Goal: Task Accomplishment & Management: Manage account settings

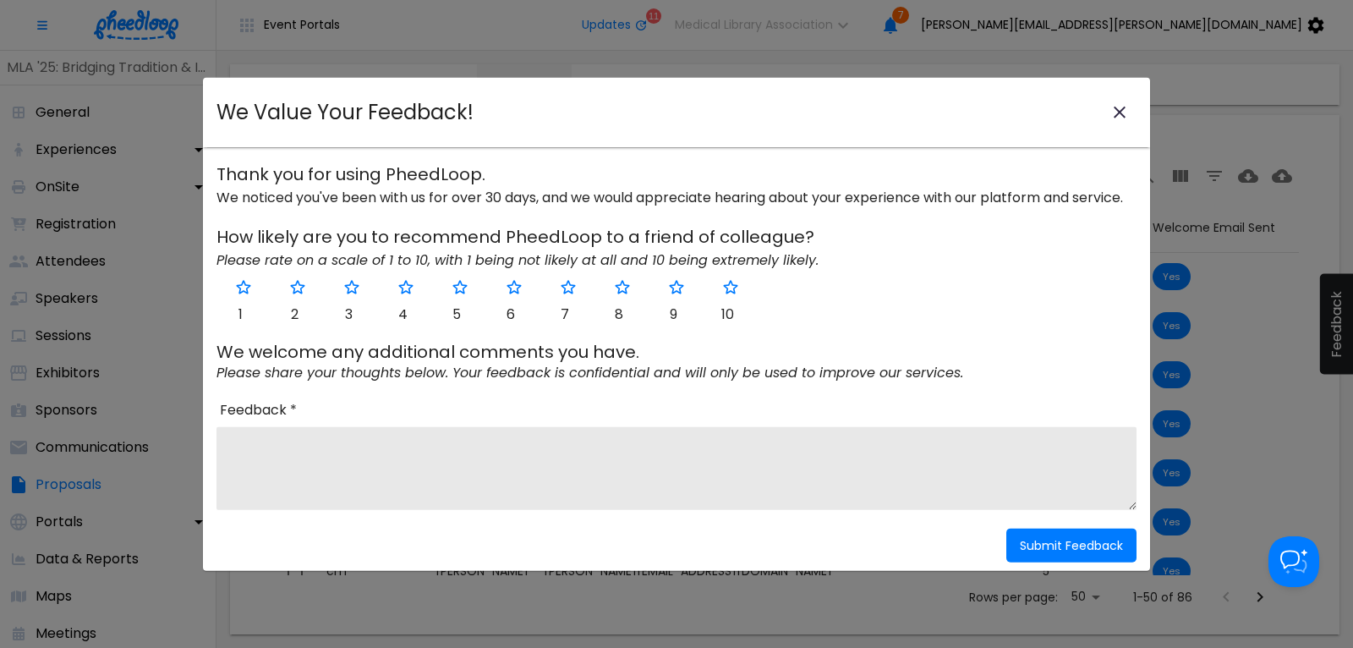
click at [1118, 112] on icon "close-modal" at bounding box center [1120, 113] width 12 height 12
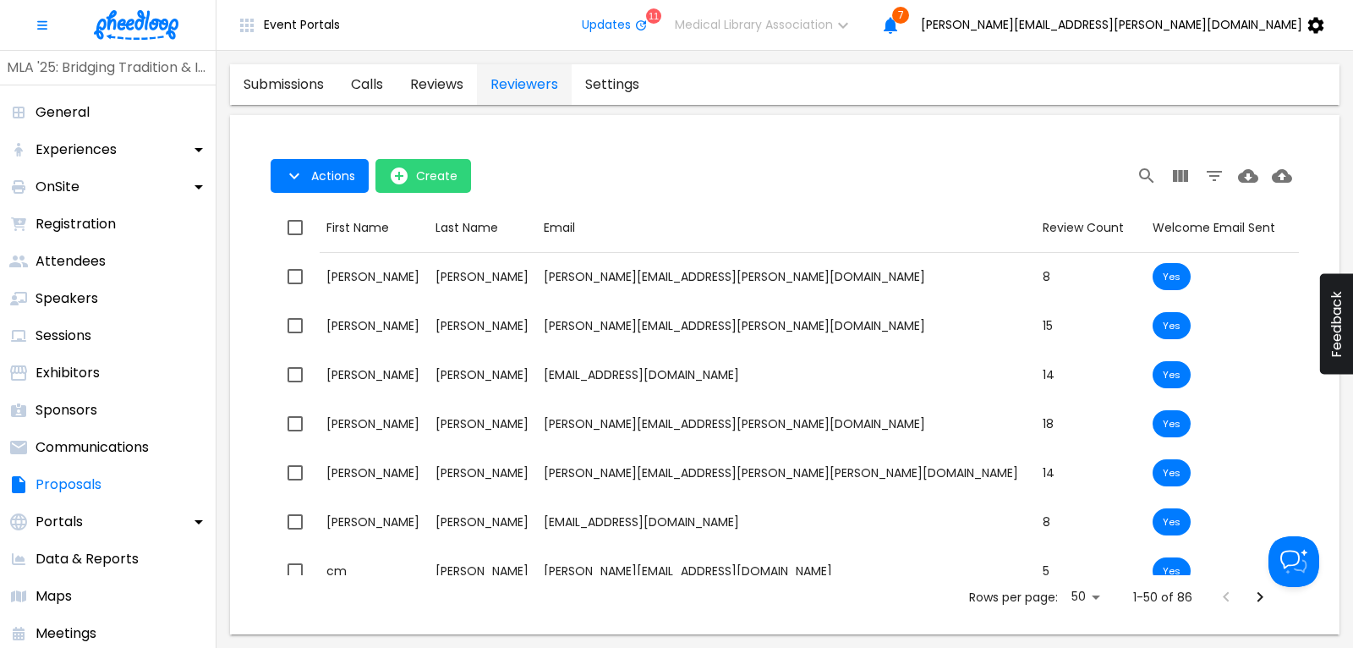
click at [146, 26] on img at bounding box center [136, 25] width 85 height 30
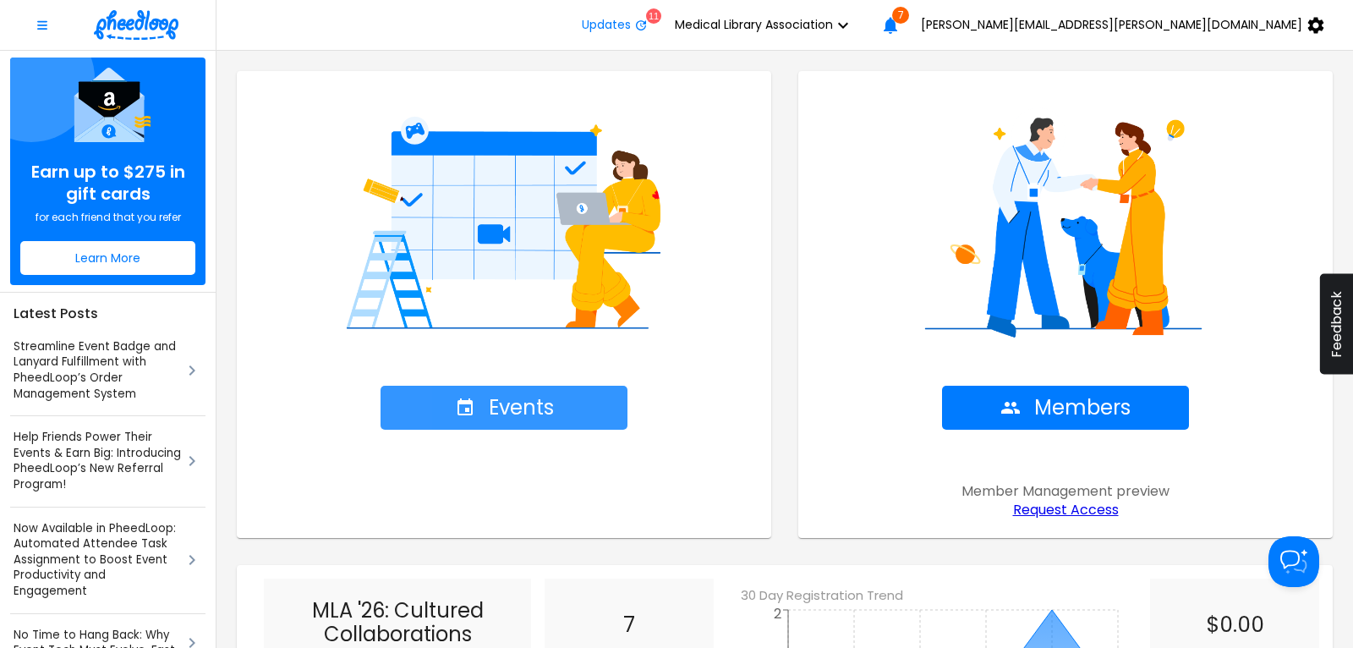
click at [494, 404] on span "Events" at bounding box center [504, 408] width 99 height 24
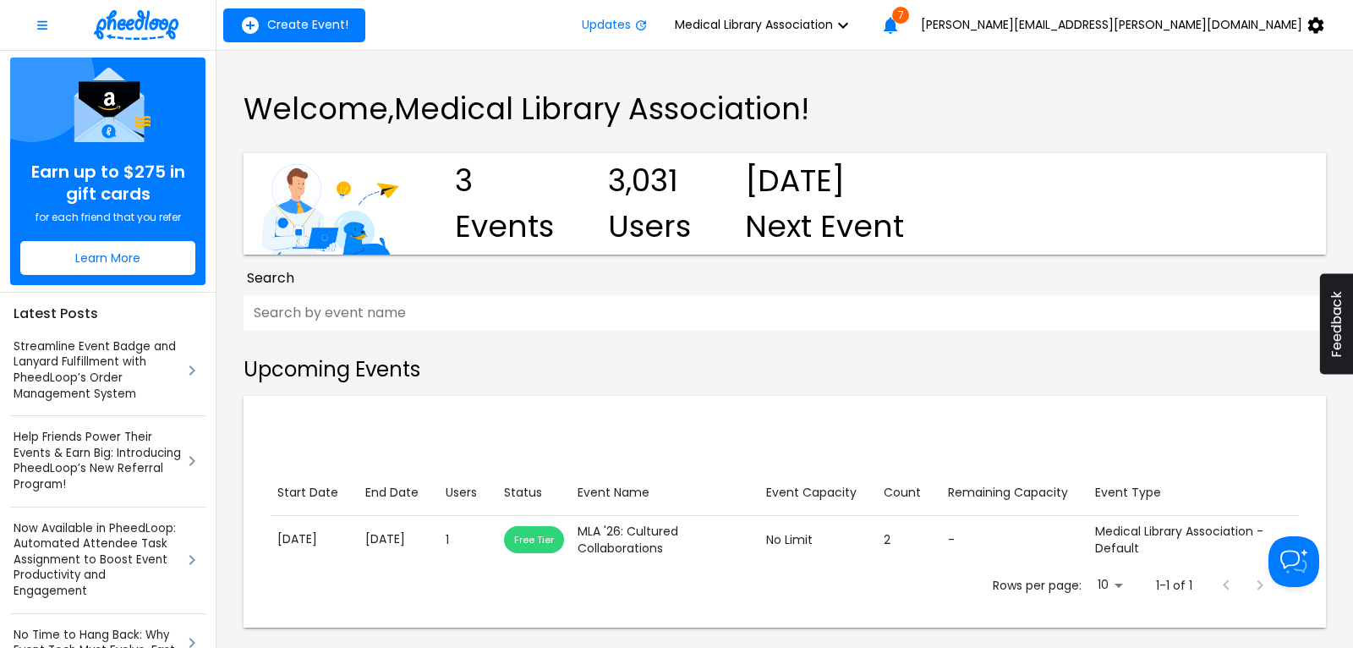
scroll to position [342, 0]
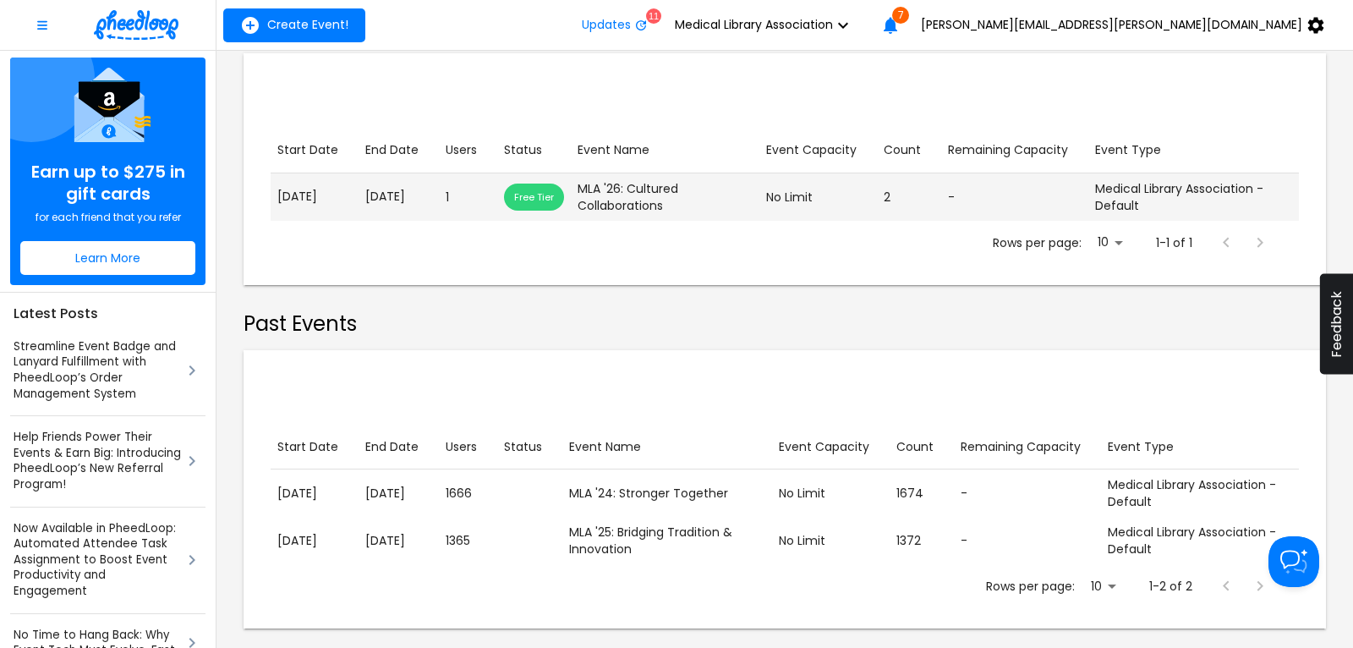
click at [391, 200] on p "[DATE]" at bounding box center [398, 197] width 67 height 18
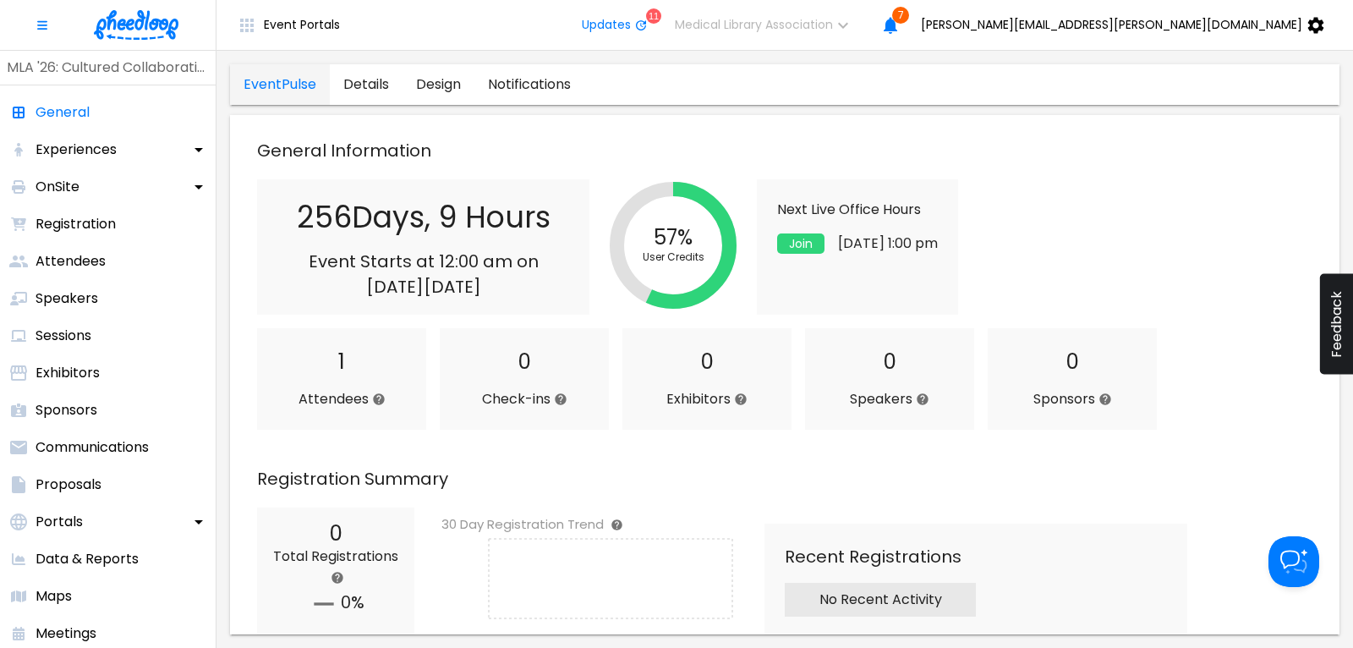
scroll to position [457, 0]
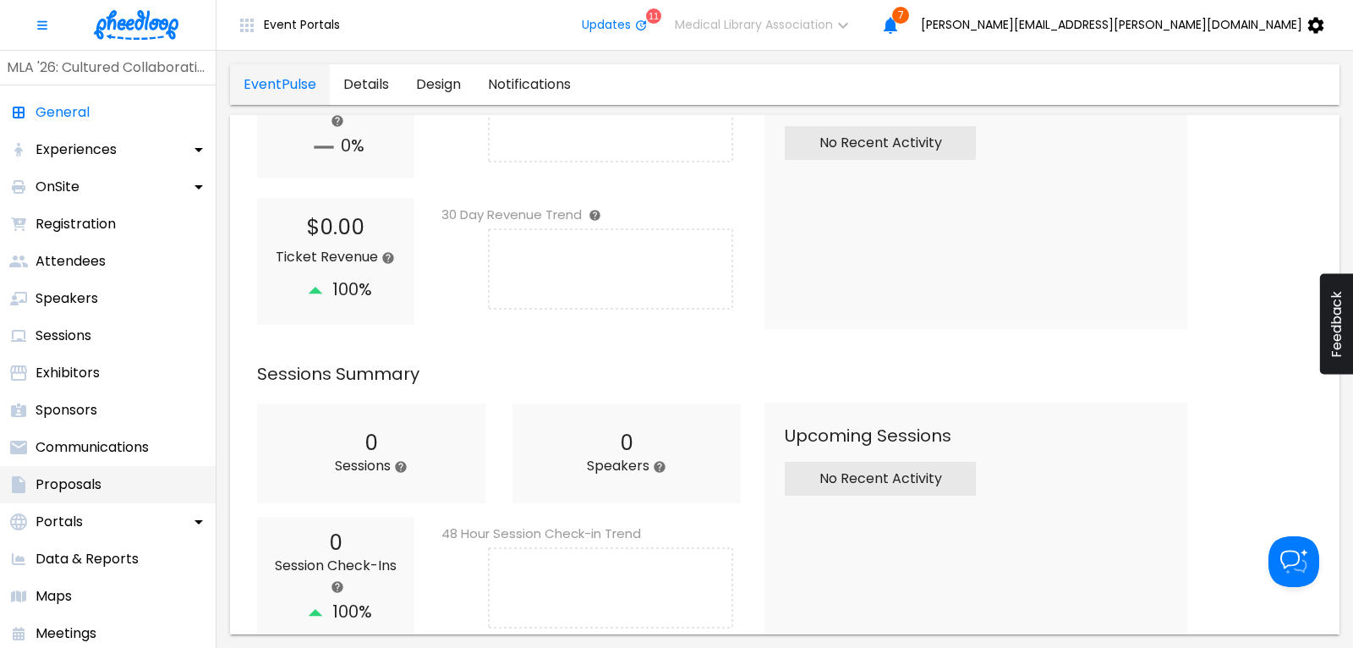
click at [63, 481] on p "Proposals" at bounding box center [69, 484] width 66 height 20
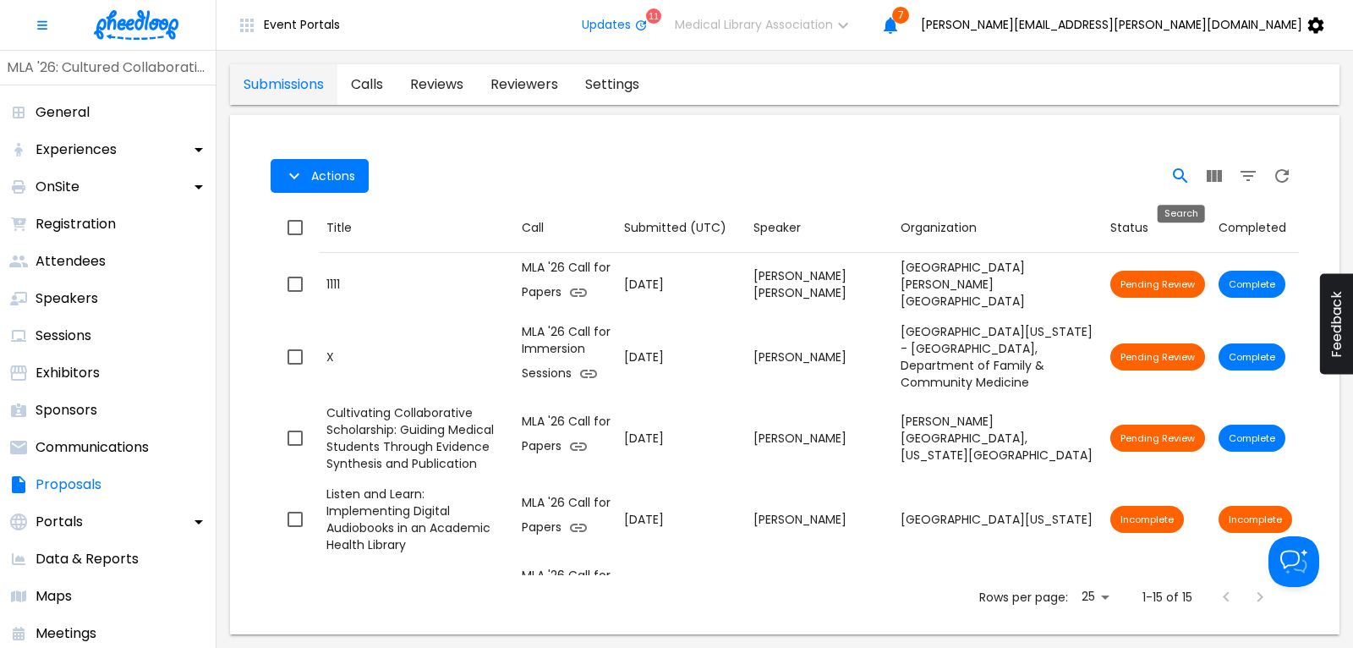
click at [1179, 172] on icon "Search" at bounding box center [1180, 176] width 20 height 20
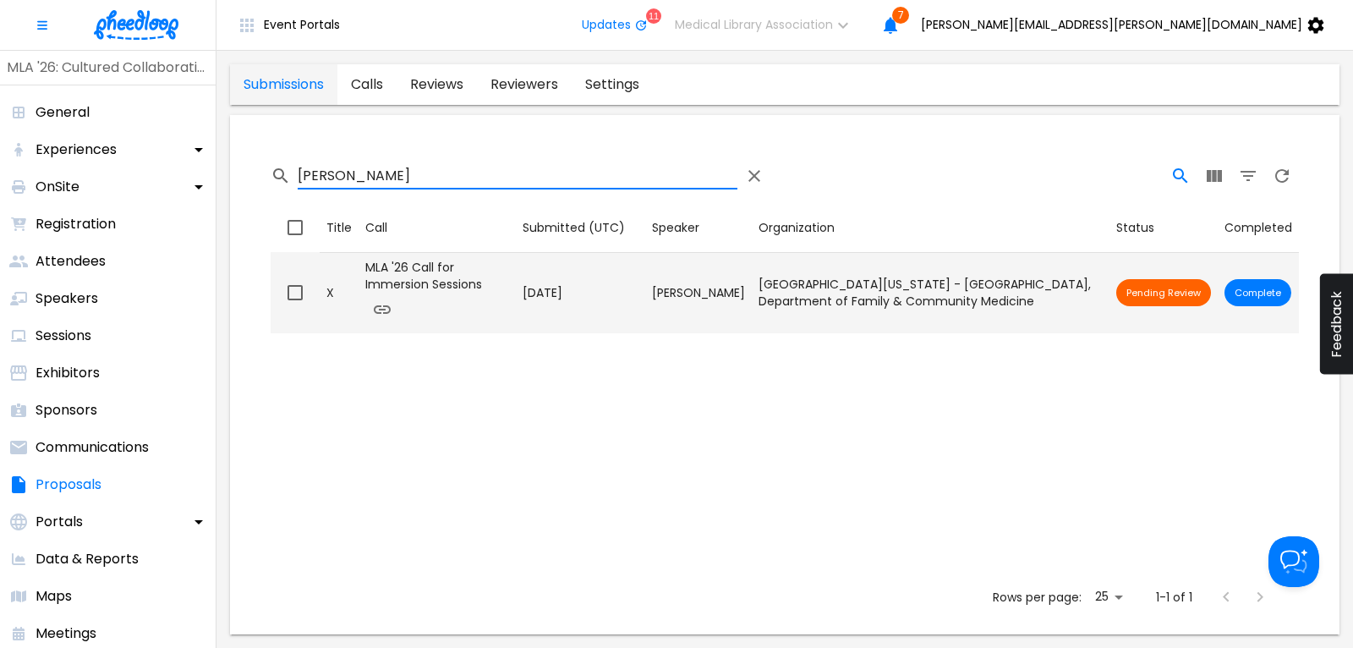
type input "[PERSON_NAME]"
click at [292, 286] on input "checkbox" at bounding box center [295, 293] width 36 height 36
checkbox input "true"
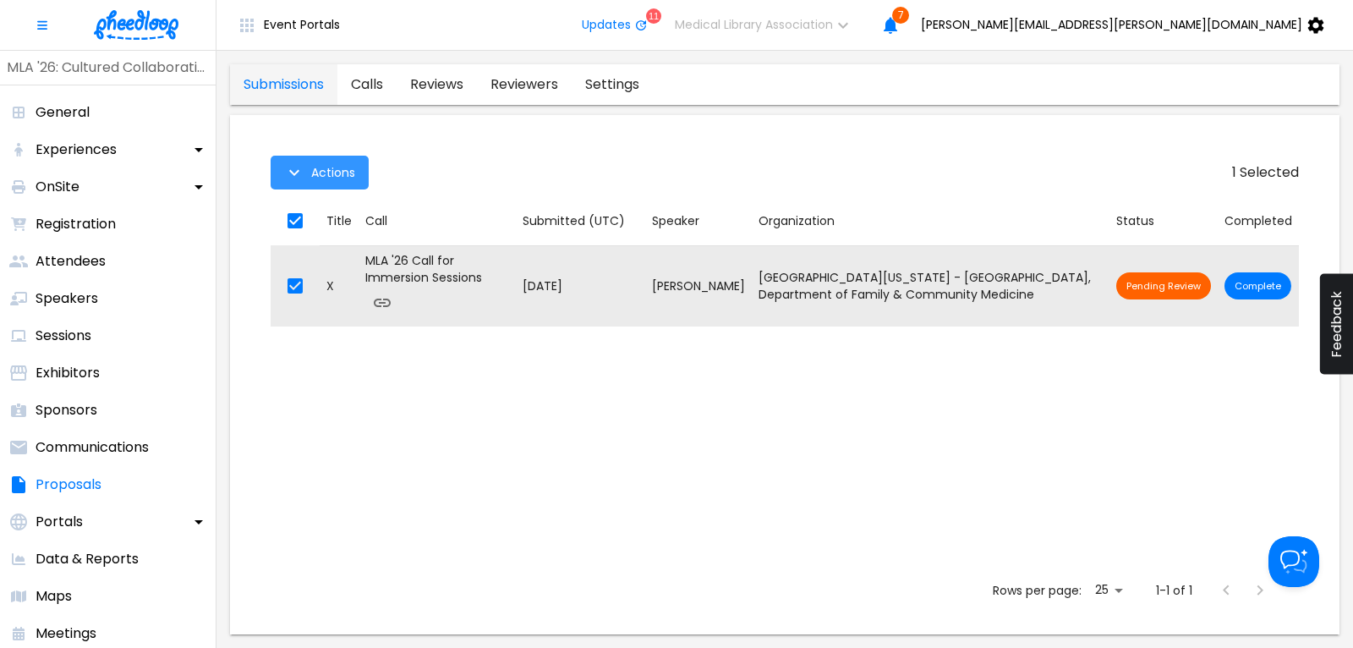
click at [307, 179] on button "Actions" at bounding box center [320, 173] width 98 height 34
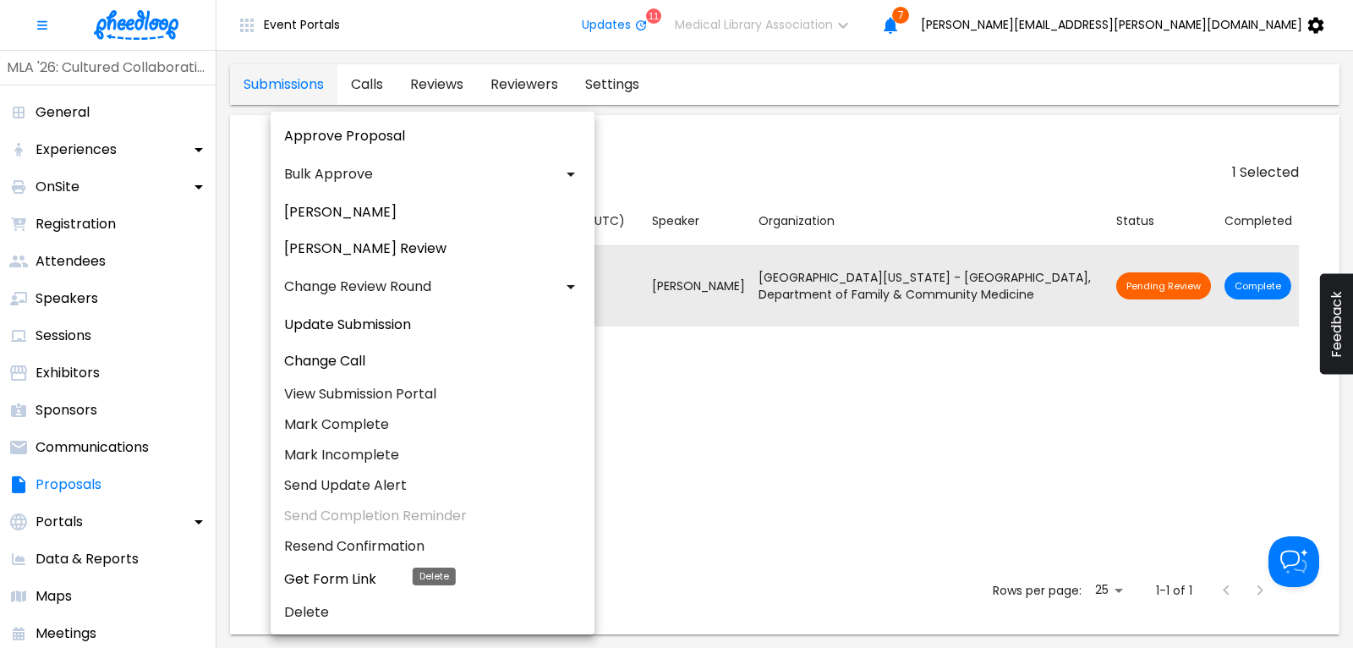
click at [305, 610] on li "Delete" at bounding box center [433, 612] width 324 height 30
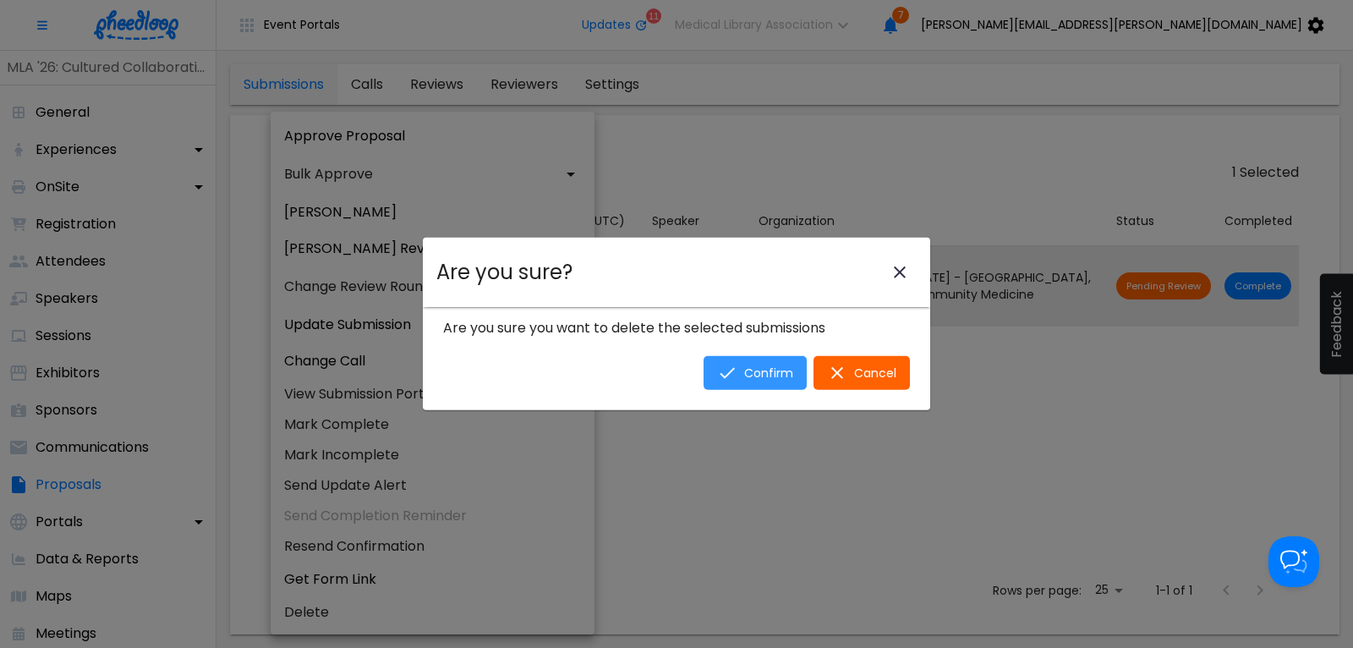
click at [763, 371] on span "Confirm" at bounding box center [768, 373] width 49 height 14
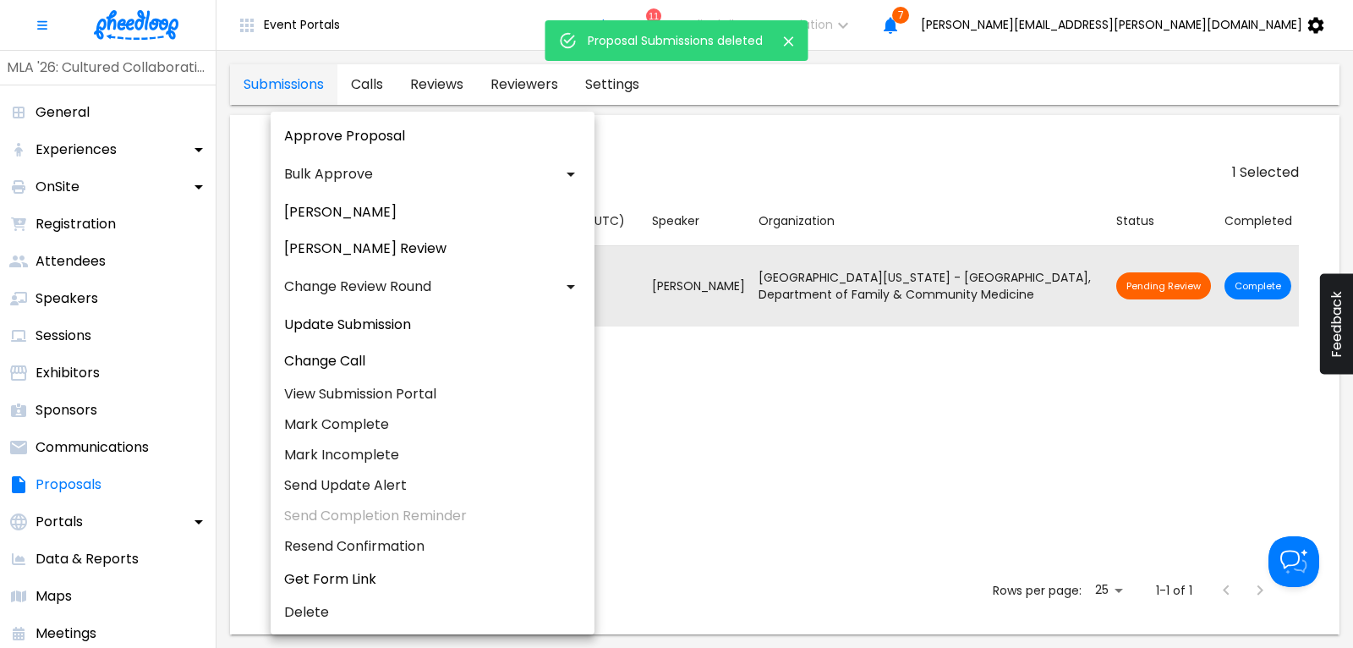
checkbox input "false"
